Goal: Task Accomplishment & Management: Complete application form

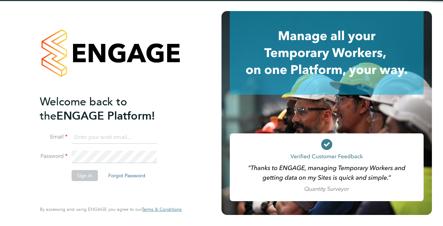
type input "si.burdett@yahoo.co.uk"
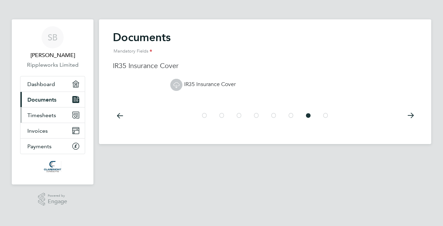
click at [43, 117] on span "Timesheets" at bounding box center [41, 115] width 29 height 7
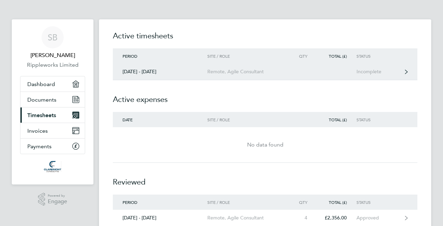
click at [395, 71] on div "Incomplete" at bounding box center [377, 72] width 43 height 6
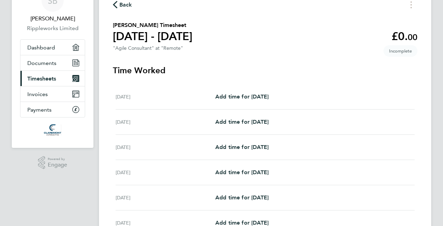
scroll to position [51, 0]
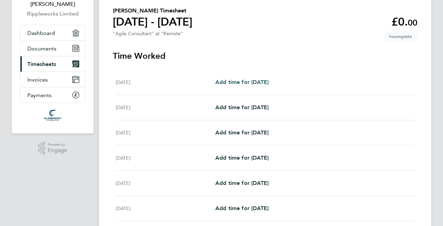
click at [246, 86] on link "Add time for [DATE]" at bounding box center [241, 82] width 53 height 8
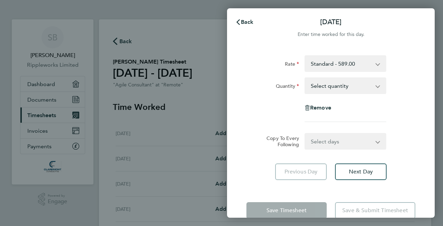
click at [375, 85] on select "Select quantity 0.5 1" at bounding box center [341, 85] width 72 height 15
select select "1"
click at [305, 78] on select "Select quantity 0.5 1" at bounding box center [341, 85] width 72 height 15
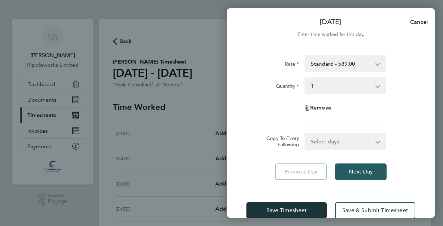
click at [362, 174] on span "Next Day" at bounding box center [361, 171] width 24 height 7
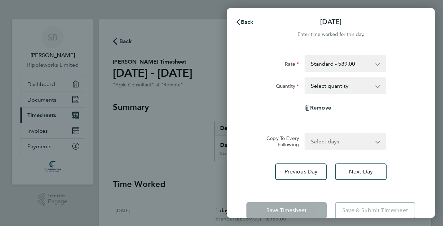
click at [371, 85] on select "Select quantity 0.5 1" at bounding box center [341, 85] width 72 height 15
select select "1"
click at [305, 78] on select "Select quantity 0.5 1" at bounding box center [341, 85] width 72 height 15
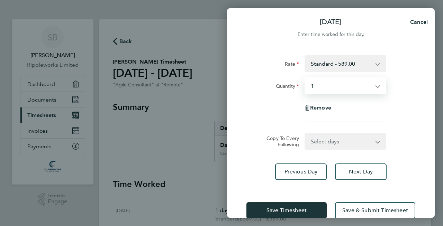
click at [358, 138] on select "Select days Day Weekday (Mon-Fri) Weekend (Sat-Sun) [DATE] [DATE] [DATE] [DATE]…" at bounding box center [341, 141] width 73 height 15
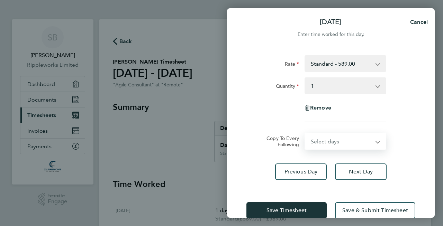
click at [360, 142] on select "Select days Day Weekday (Mon-Fri) Weekend (Sat-Sun) [DATE] [DATE] [DATE] [DATE]…" at bounding box center [341, 141] width 73 height 15
click at [371, 173] on span "Next Day" at bounding box center [361, 171] width 24 height 7
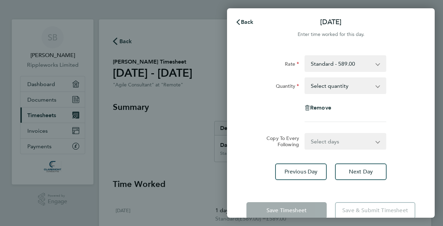
click at [368, 86] on select "Select quantity 0.5 1" at bounding box center [341, 85] width 72 height 15
select select "1"
click at [305, 78] on select "Select quantity 0.5 1" at bounding box center [341, 85] width 72 height 15
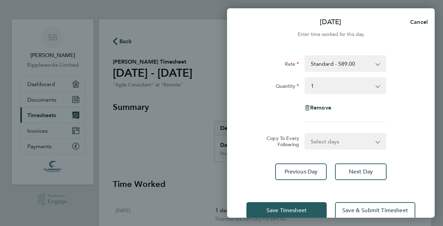
click at [290, 211] on span "Save Timesheet" at bounding box center [286, 210] width 40 height 7
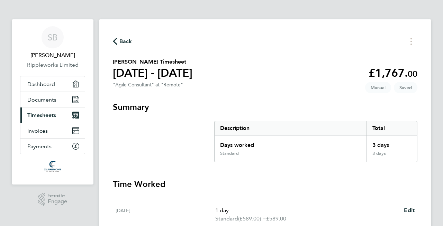
click at [125, 43] on span "Back" at bounding box center [125, 41] width 13 height 8
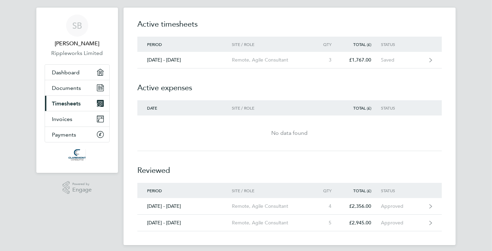
scroll to position [11, 0]
click at [70, 213] on app-navbar "SB [PERSON_NAME] Rippleworks Limited Applications: Dashboard Documents Current …" at bounding box center [77, 132] width 82 height 249
